Goal: Task Accomplishment & Management: Manage account settings

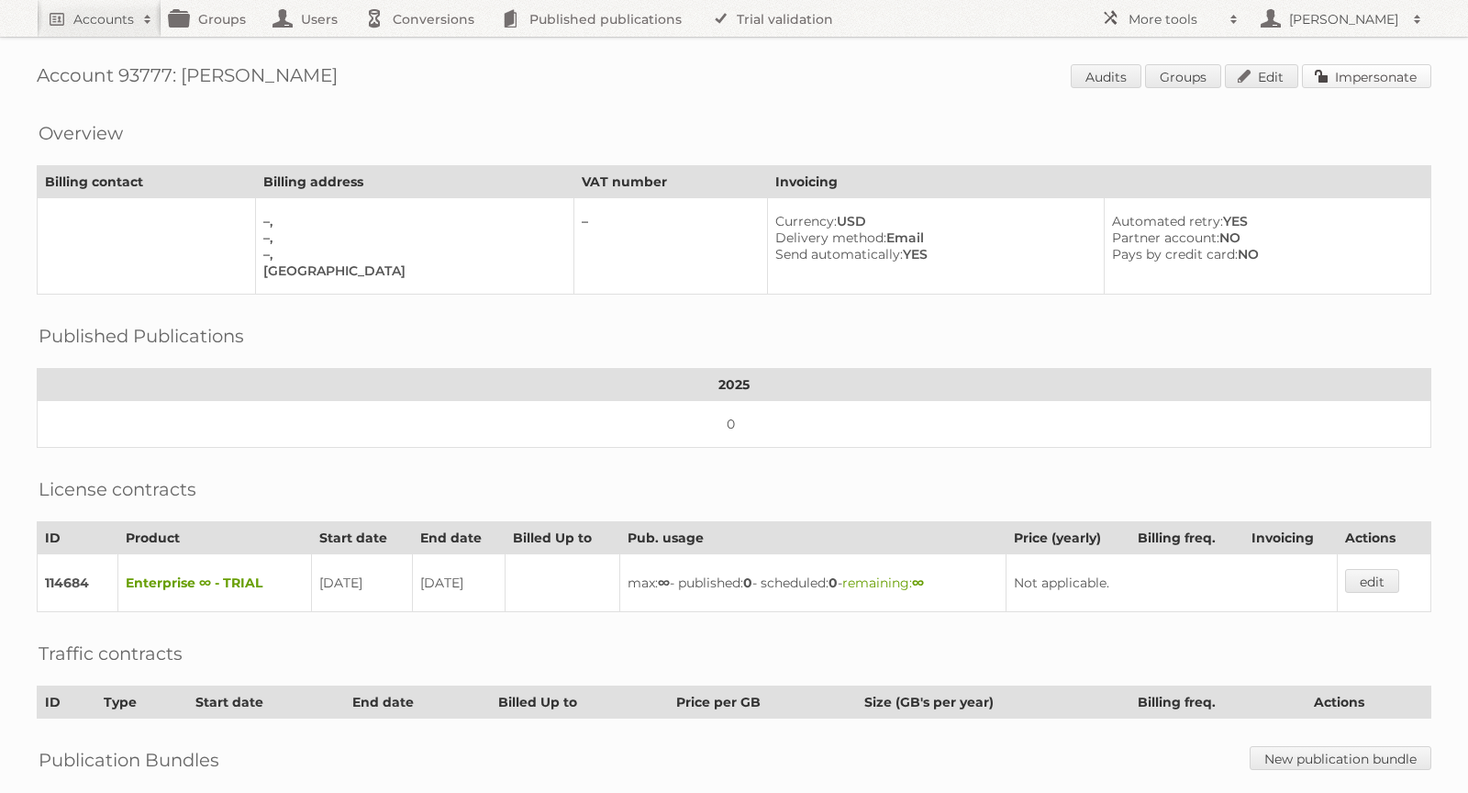
click at [1361, 72] on link "Impersonate" at bounding box center [1366, 76] width 129 height 24
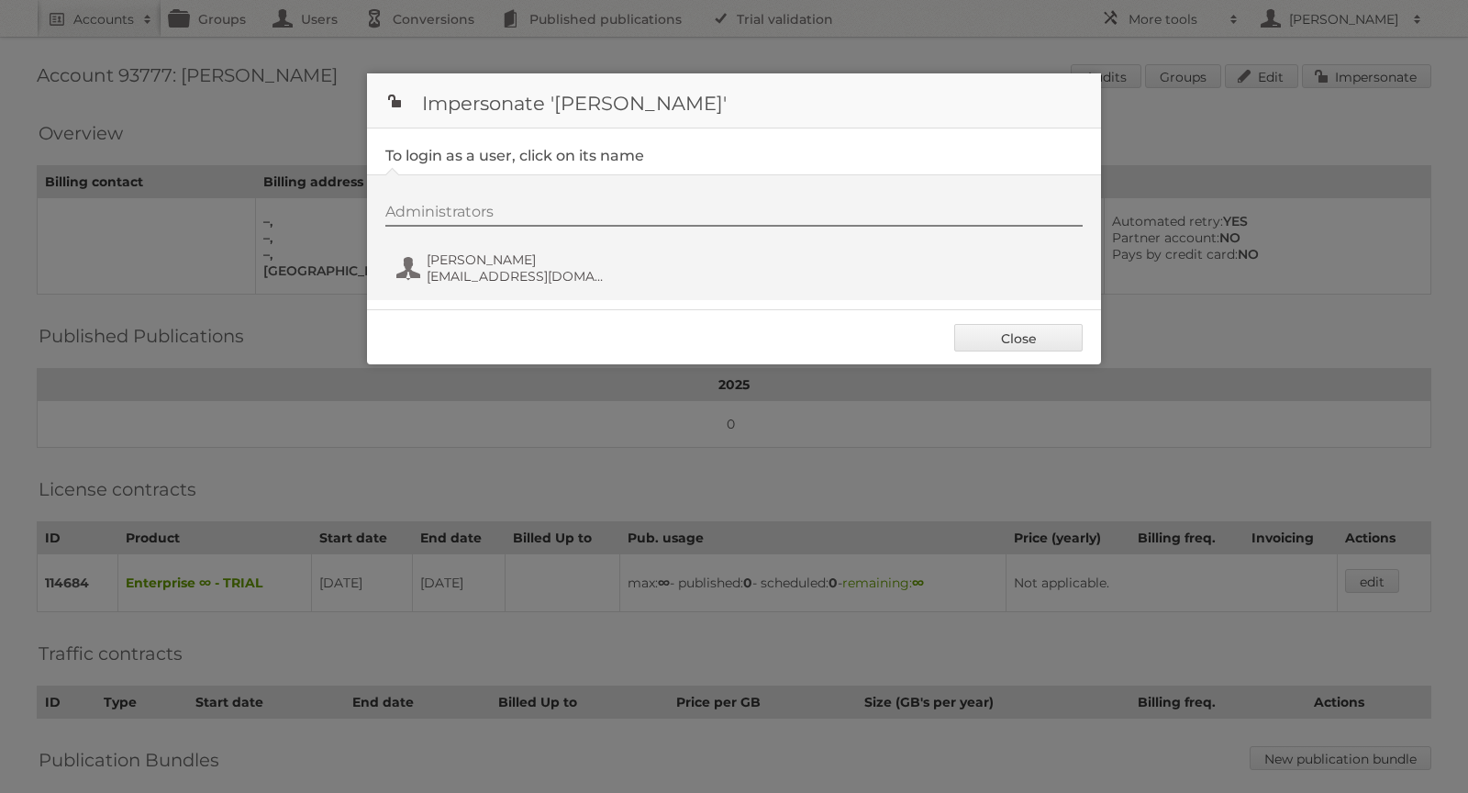
drag, startPoint x: 611, startPoint y: 278, endPoint x: 372, endPoint y: 277, distance: 238.5
click at [372, 277] on div "Administrators Emilio Sánchez esanchezr@better.com.mx" at bounding box center [734, 237] width 734 height 126
click at [1019, 330] on link "Close" at bounding box center [1018, 338] width 128 height 28
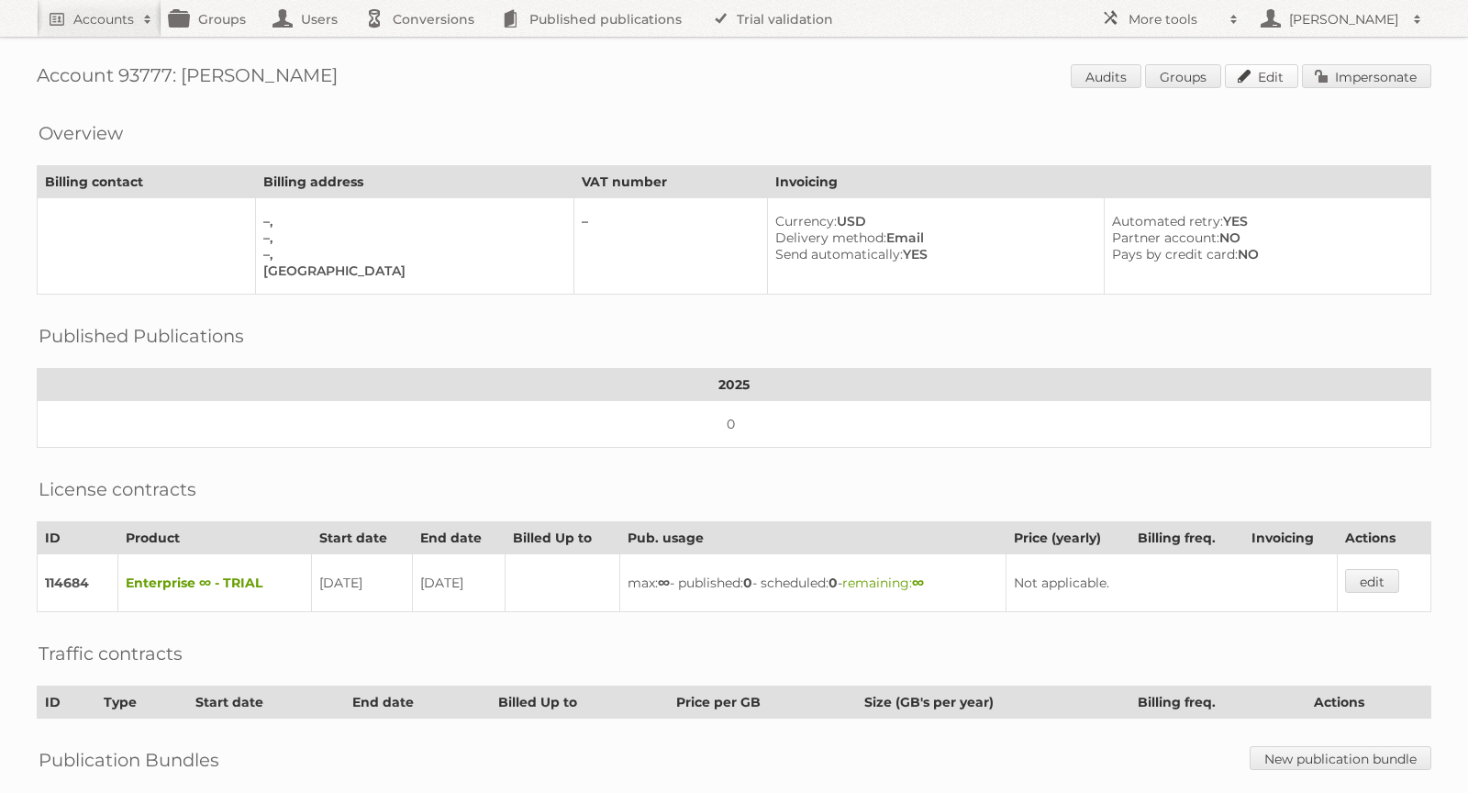
click at [1252, 73] on link "Edit" at bounding box center [1261, 76] width 73 height 24
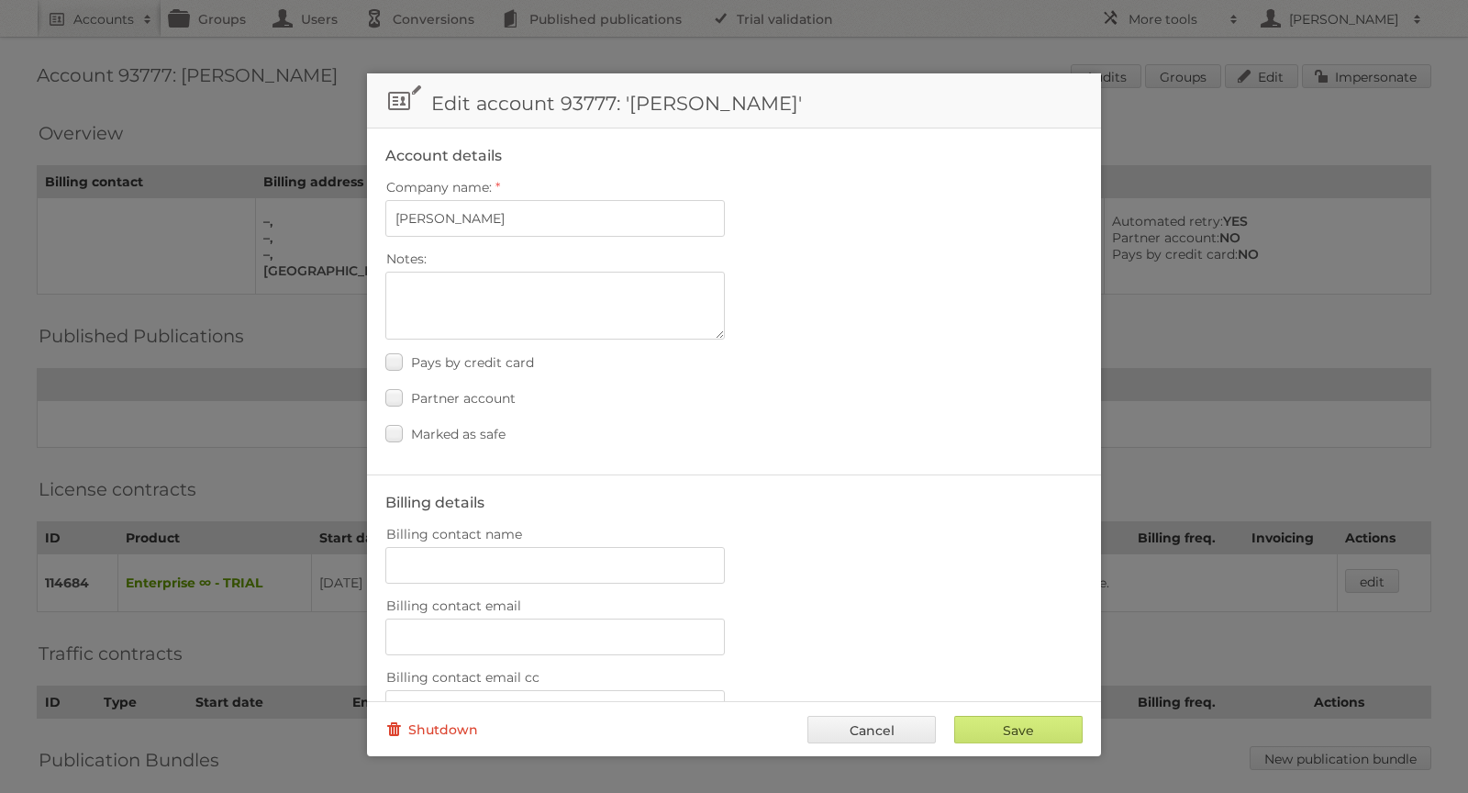
click at [427, 730] on link "Shutdown" at bounding box center [431, 729] width 93 height 28
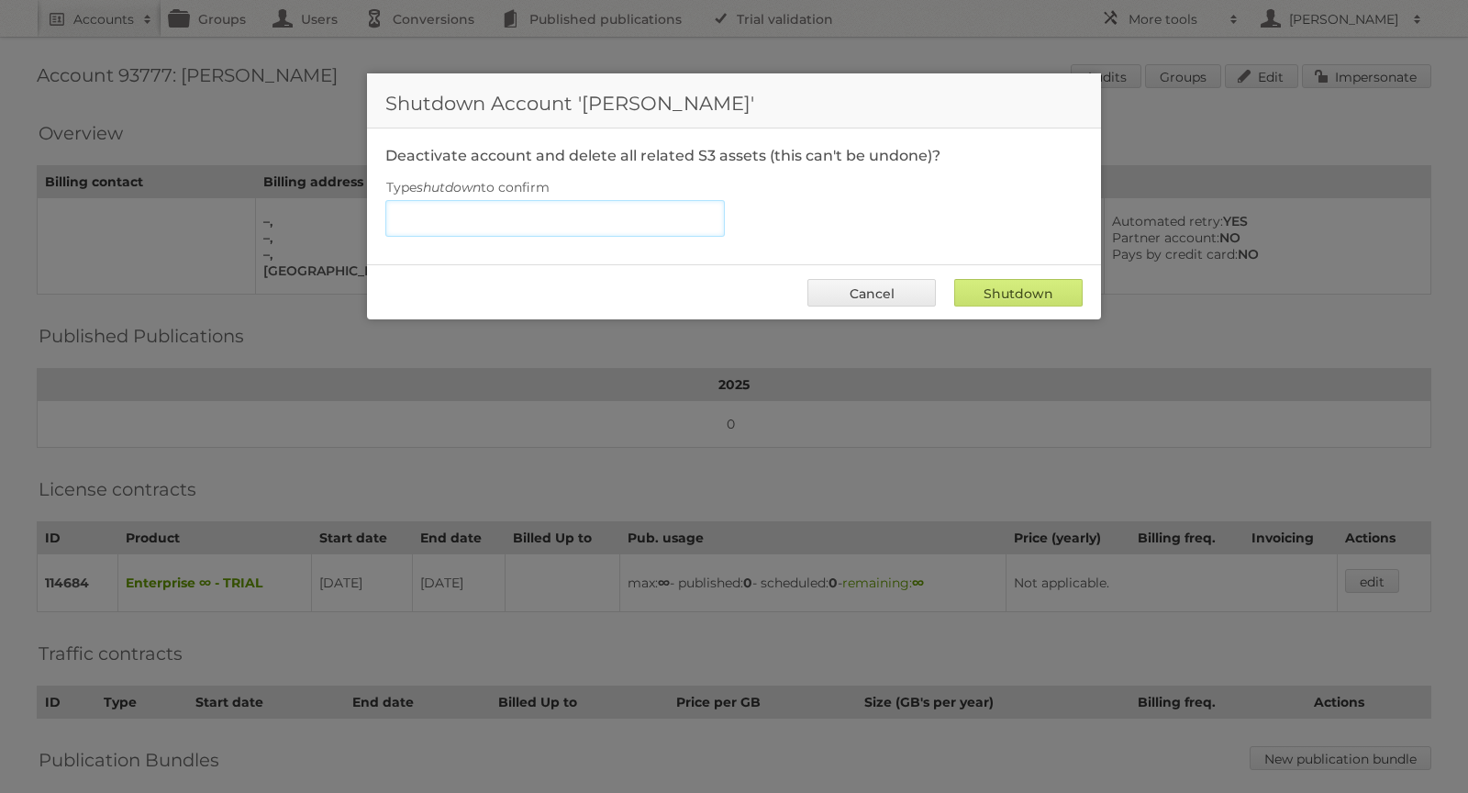
click at [566, 226] on input "Type shutdown to confirm" at bounding box center [554, 218] width 339 height 37
type input "shutdown"
click at [1060, 291] on input "Shutdown" at bounding box center [1018, 293] width 128 height 28
type input "Shutdown"
